Goal: Task Accomplishment & Management: Manage account settings

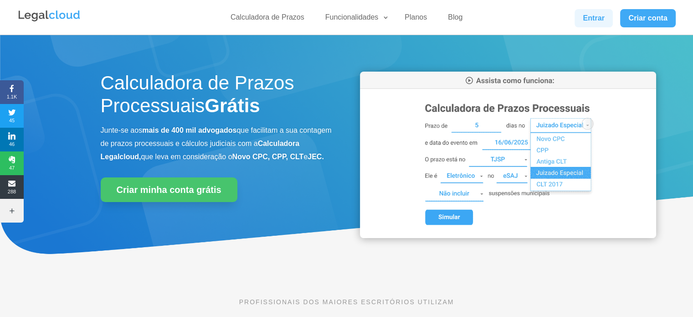
click at [601, 20] on link "Entrar" at bounding box center [593, 18] width 38 height 18
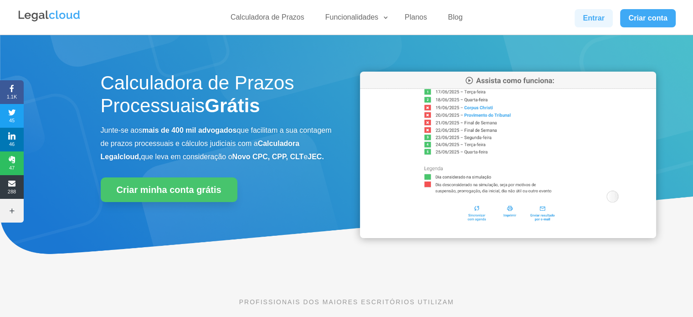
click at [588, 20] on link "Entrar" at bounding box center [593, 18] width 38 height 18
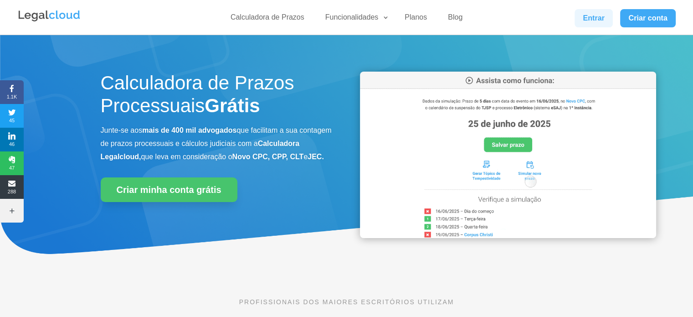
click at [593, 16] on link "Entrar" at bounding box center [593, 18] width 38 height 18
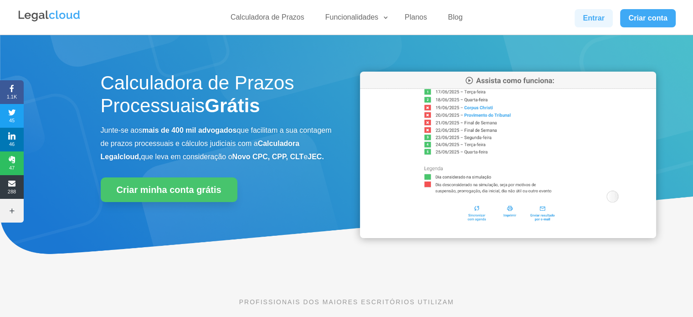
click at [585, 14] on link "Entrar" at bounding box center [593, 18] width 38 height 18
click at [596, 19] on link "Entrar" at bounding box center [593, 18] width 38 height 18
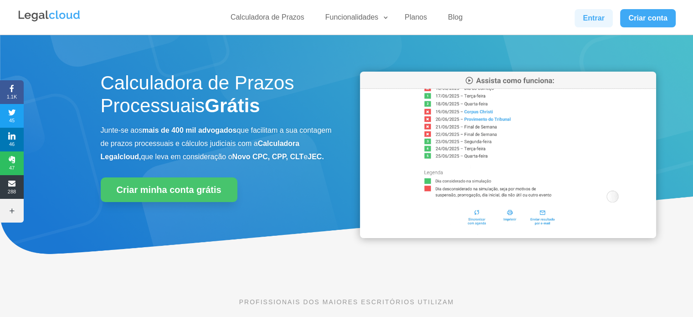
click at [594, 14] on link "Entrar" at bounding box center [593, 18] width 38 height 18
